Goal: Task Accomplishment & Management: Manage account settings

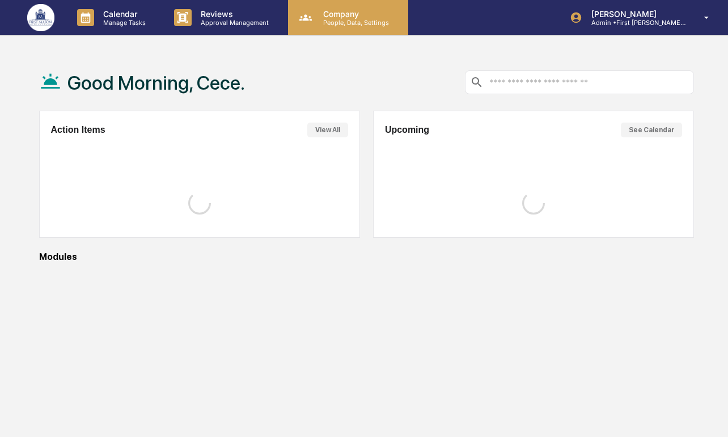
click at [323, 32] on div "Company People, Data, Settings" at bounding box center [348, 17] width 120 height 35
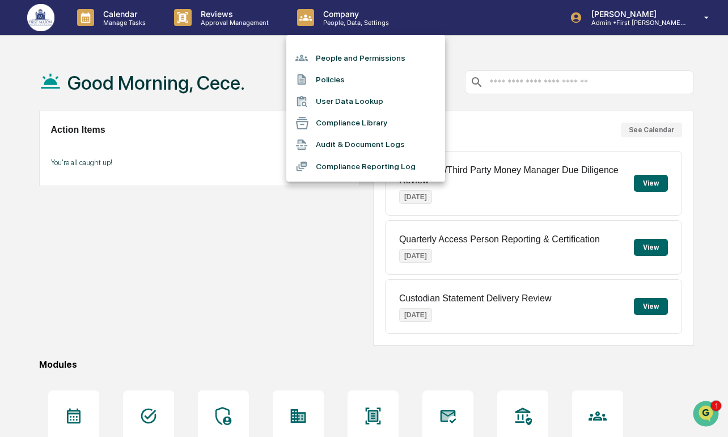
click at [341, 126] on li "Compliance Library" at bounding box center [365, 123] width 159 height 22
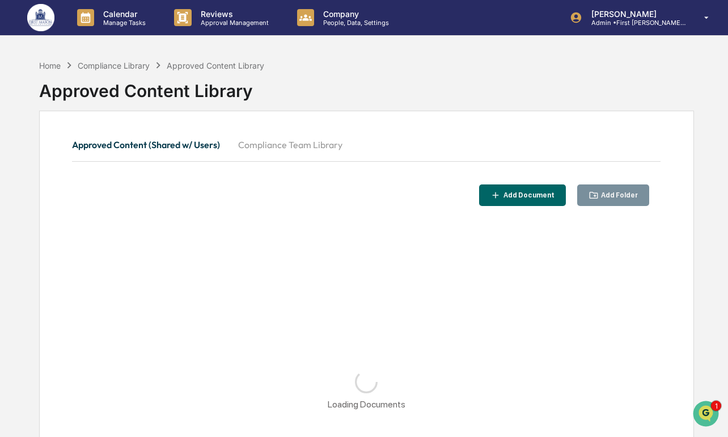
click at [279, 142] on button "Compliance Team Library" at bounding box center [290, 144] width 122 height 27
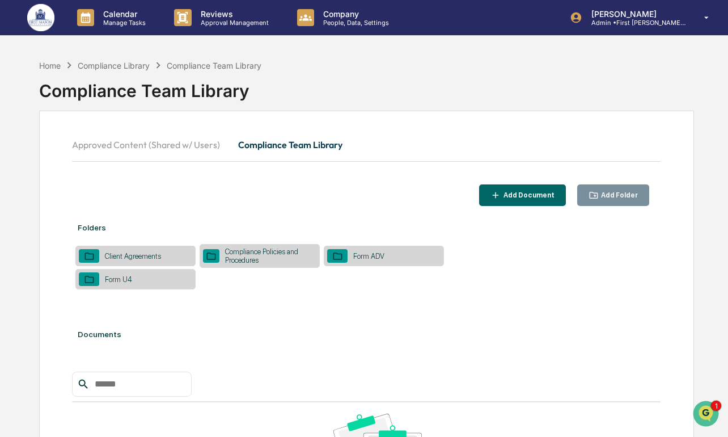
click at [595, 193] on icon "button" at bounding box center [593, 195] width 9 height 7
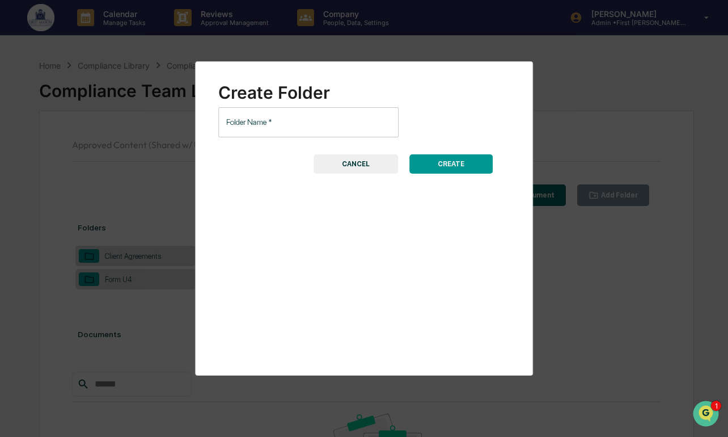
click at [366, 123] on input "Folder Name   *" at bounding box center [308, 122] width 180 height 30
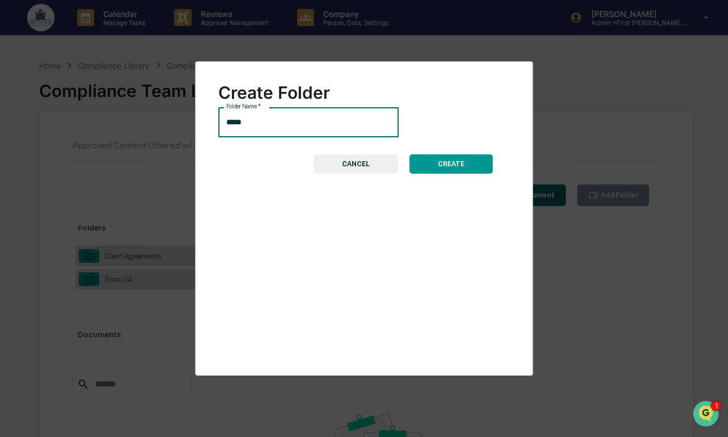
type input "**********"
click at [442, 161] on button "CREATE" at bounding box center [450, 163] width 83 height 19
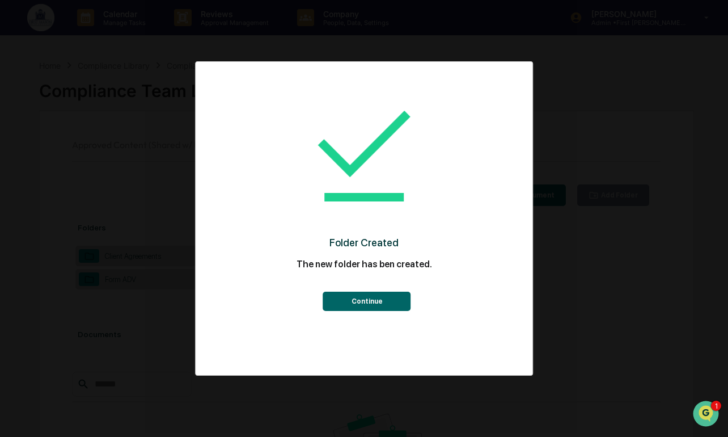
click at [370, 283] on div "Continue" at bounding box center [363, 294] width 291 height 34
click at [375, 293] on button "Continue" at bounding box center [367, 300] width 88 height 19
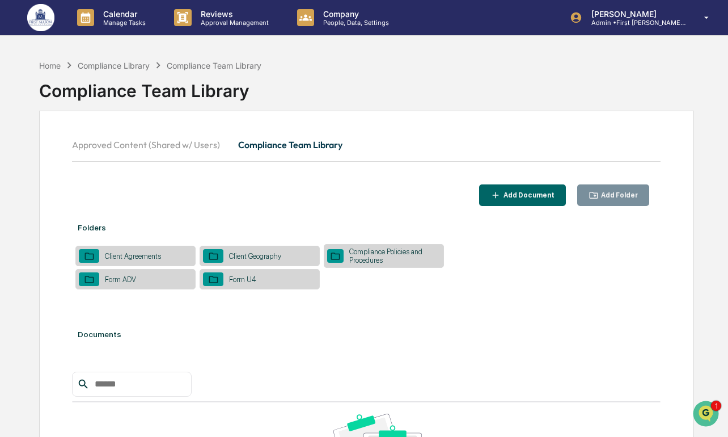
click at [657, 37] on div "Calendar Manage Tasks Reviews Approval Management Company People, Data, Setting…" at bounding box center [364, 316] width 728 height 633
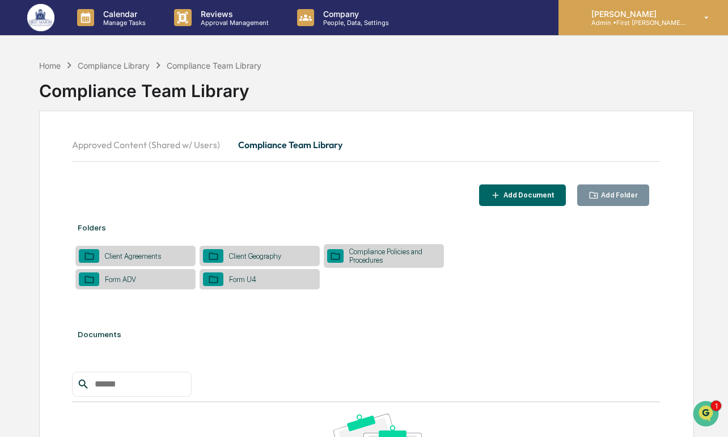
click at [648, 31] on div "[PERSON_NAME] Admin • First [PERSON_NAME] Financial" at bounding box center [643, 17] width 170 height 35
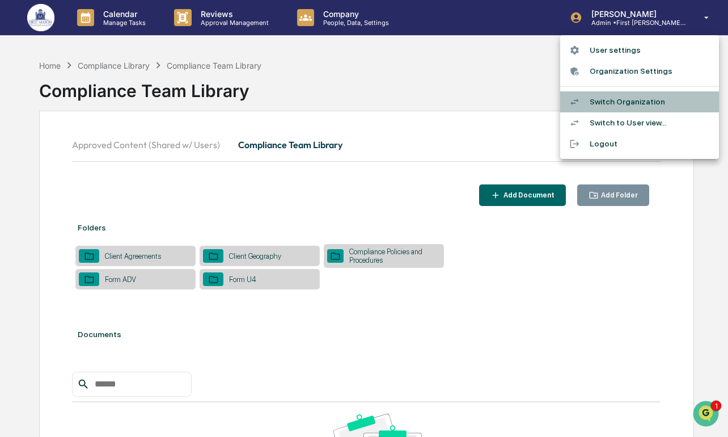
click at [621, 102] on li "Switch Organization" at bounding box center [639, 101] width 159 height 21
